Goal: Find specific page/section: Find specific page/section

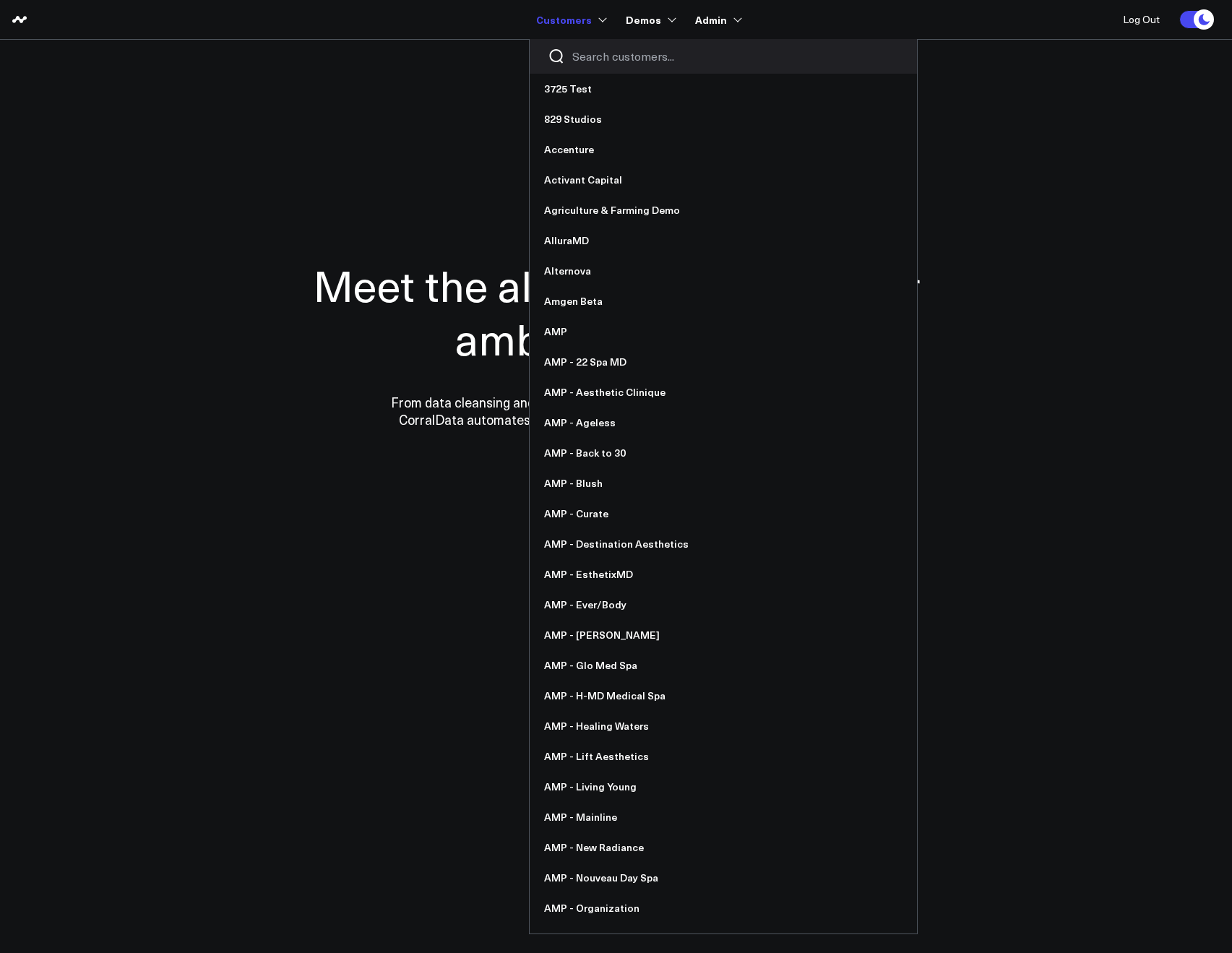
click at [611, 51] on input "Search customers input" at bounding box center [735, 57] width 327 height 16
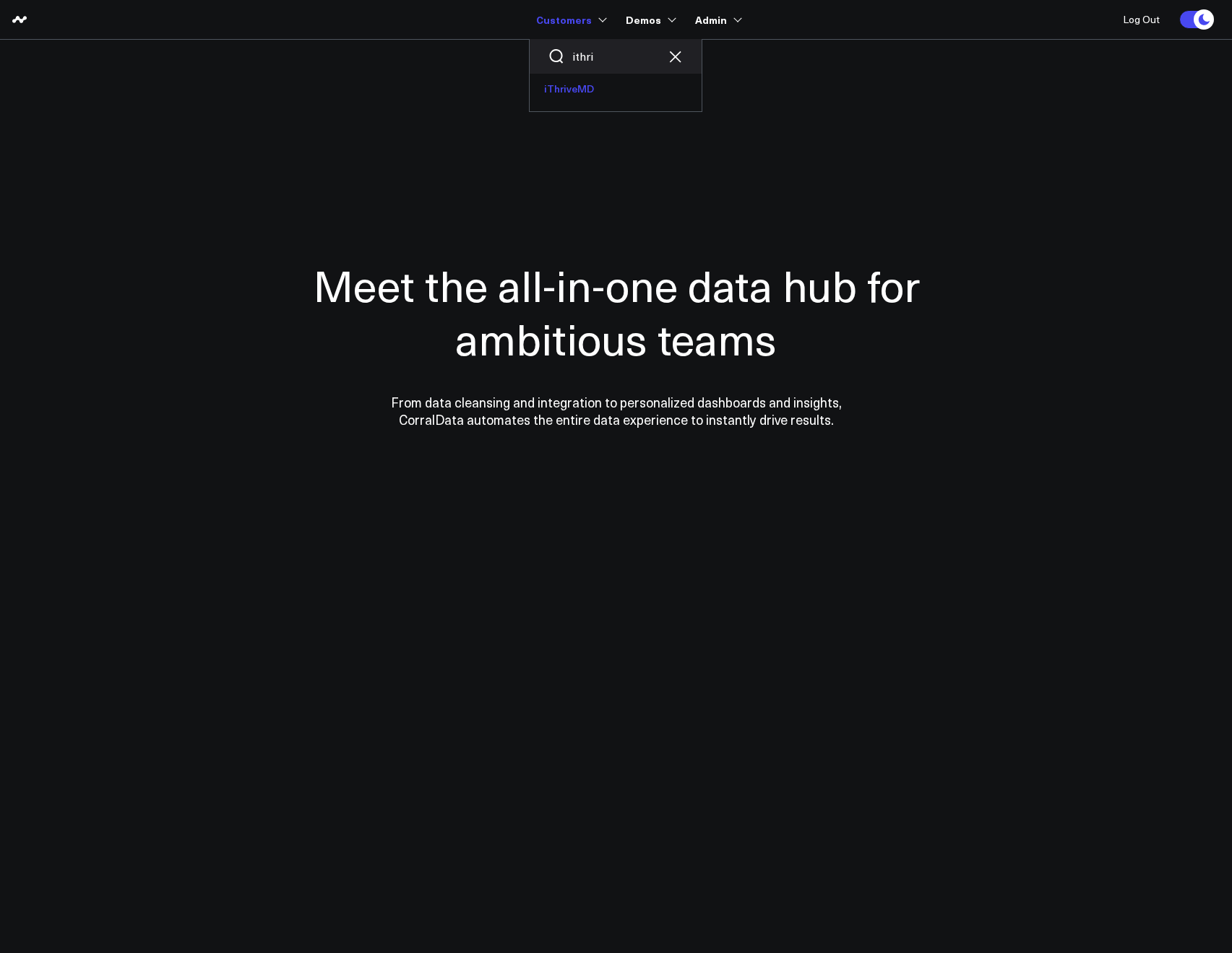
type input "ithri"
click at [594, 75] on link "iThriveMD" at bounding box center [616, 89] width 172 height 31
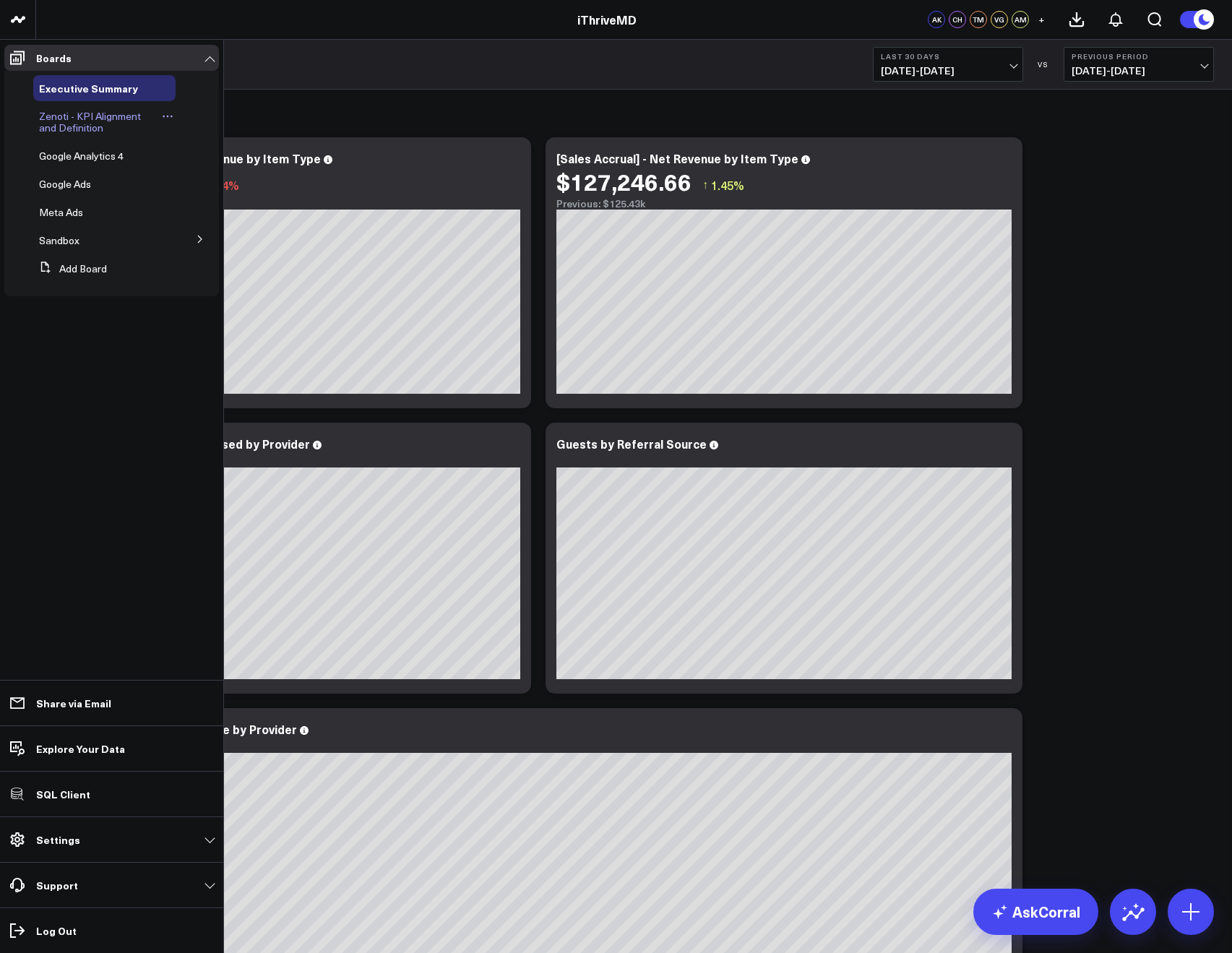
click at [53, 114] on span "Zenoti - KPI Alignment and Definition" at bounding box center [89, 121] width 101 height 25
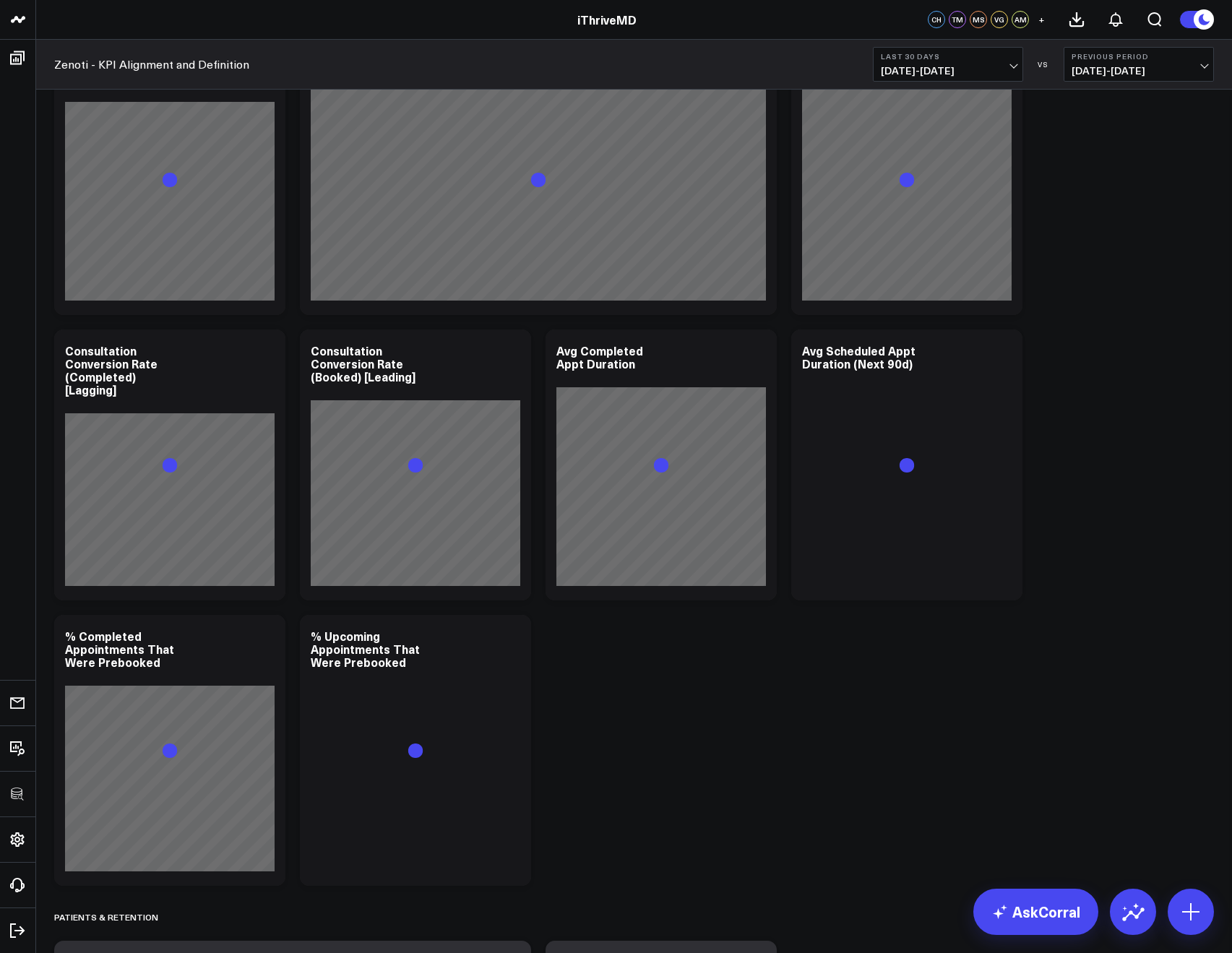
scroll to position [3952, 0]
